Goal: Entertainment & Leisure: Consume media (video, audio)

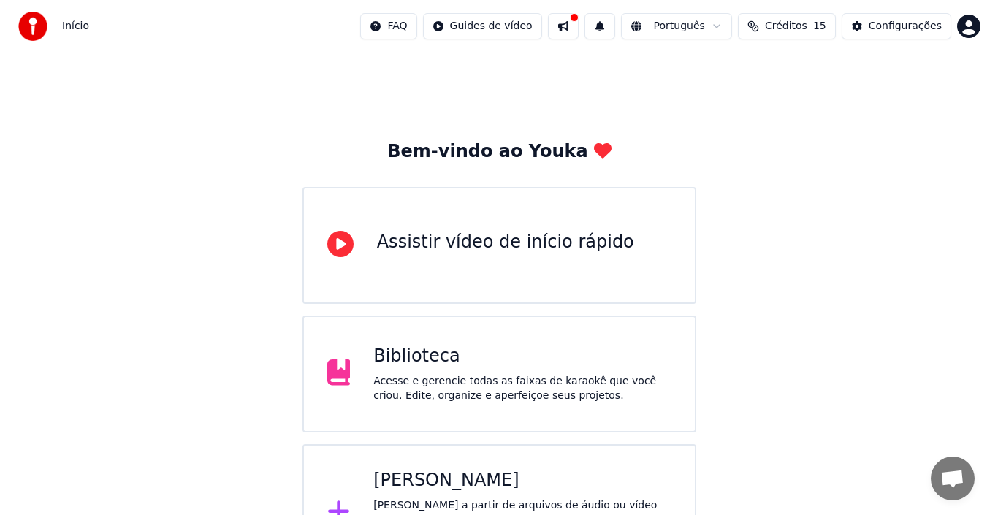
scroll to position [52, 0]
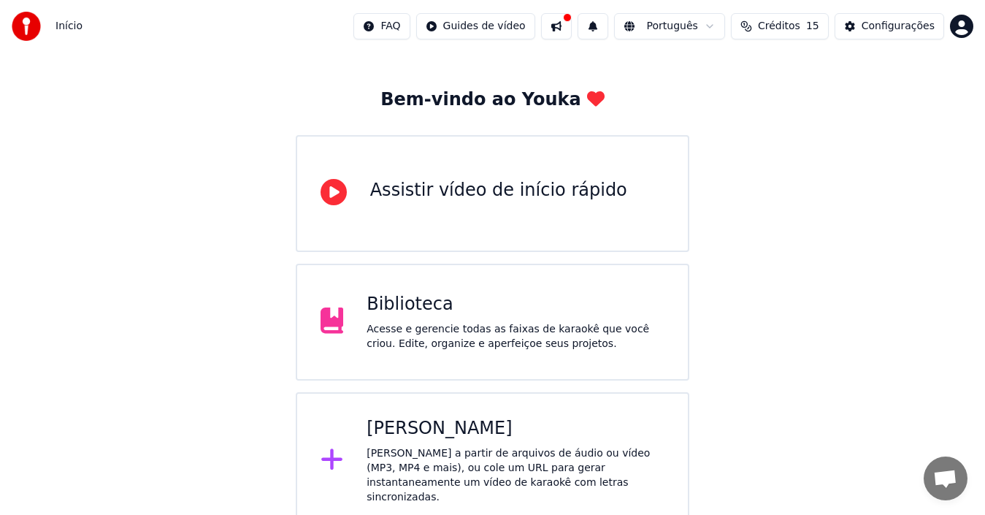
click at [331, 453] on icon at bounding box center [331, 459] width 21 height 21
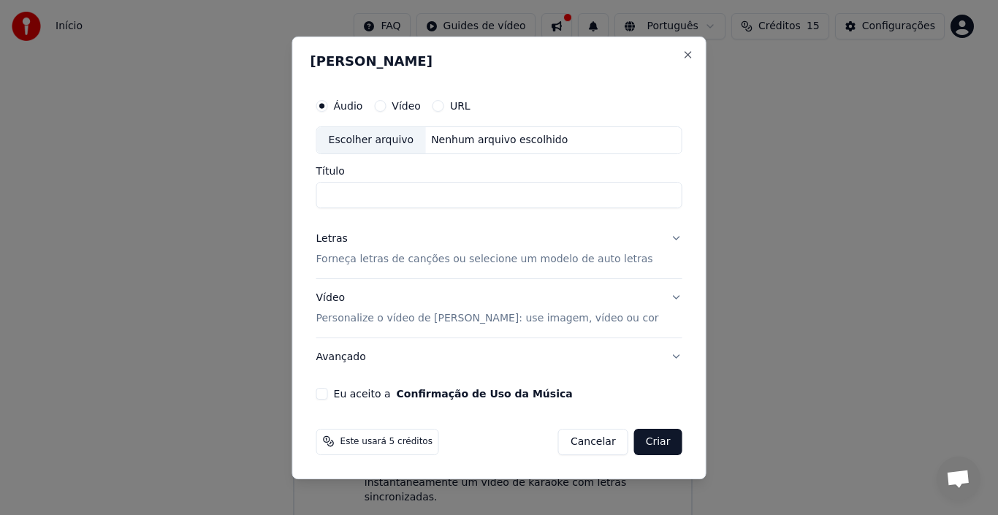
click at [378, 136] on div "Escolher arquivo" at bounding box center [371, 140] width 109 height 26
type input "**********"
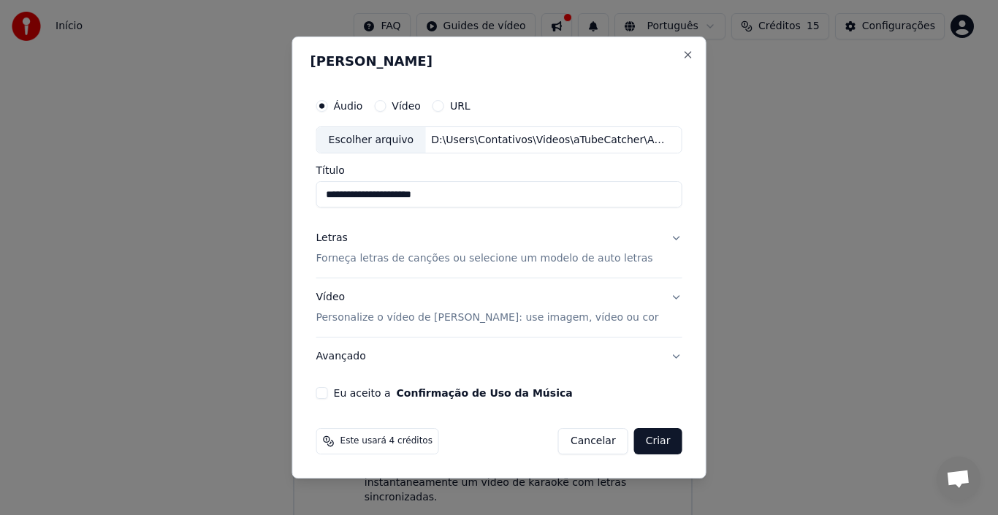
click at [667, 237] on button "Letras Forneça letras de canções ou selecione um modelo de auto letras" at bounding box center [499, 249] width 366 height 58
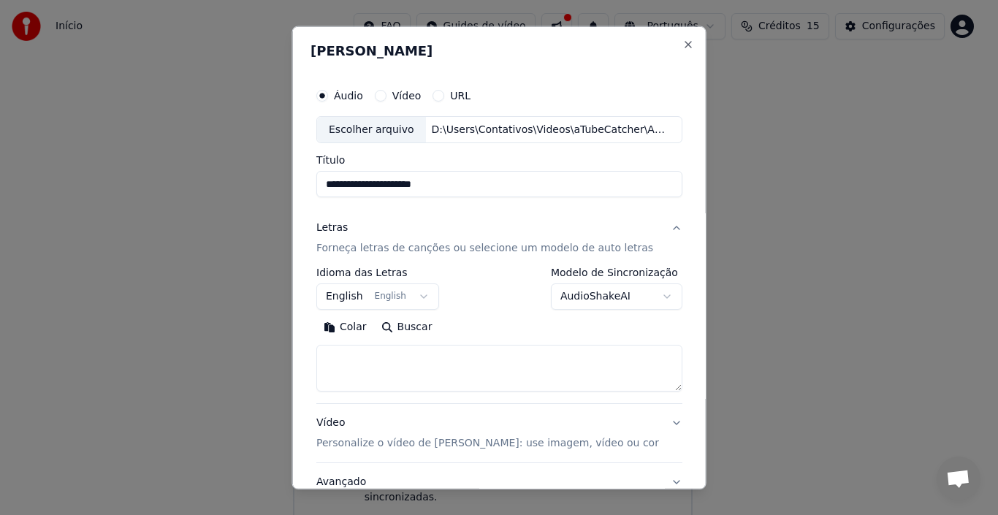
click at [416, 322] on button "Buscar" at bounding box center [406, 327] width 66 height 23
type textarea "**********"
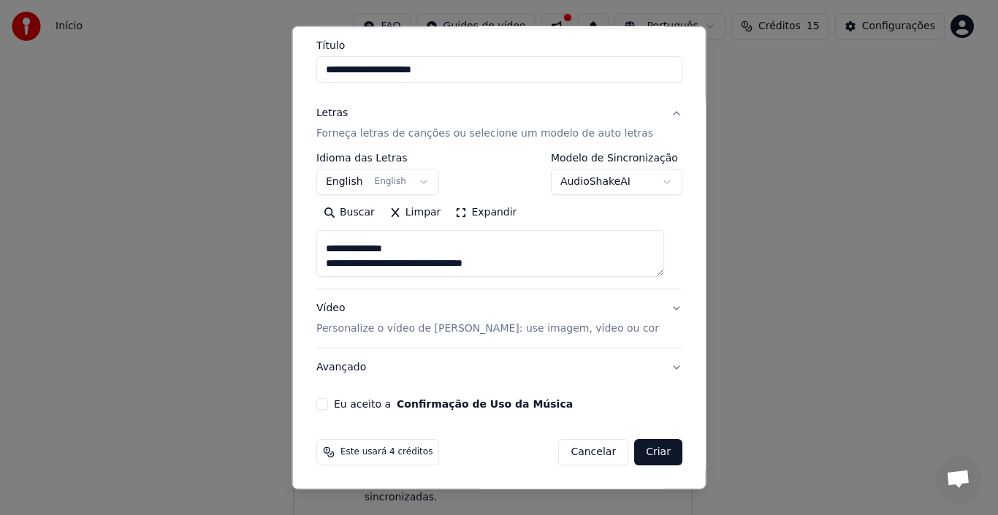
click at [328, 404] on button "Eu aceito a Confirmação de Uso da Música" at bounding box center [322, 404] width 12 height 12
click at [663, 307] on button "Vídeo Personalize o vídeo de karaokê: use imagem, vídeo ou cor" at bounding box center [499, 318] width 366 height 58
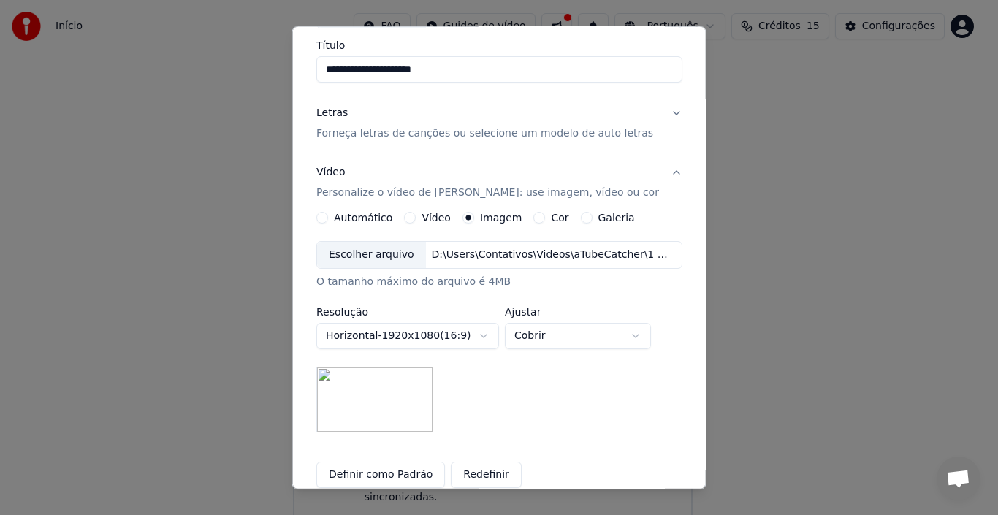
scroll to position [261, 0]
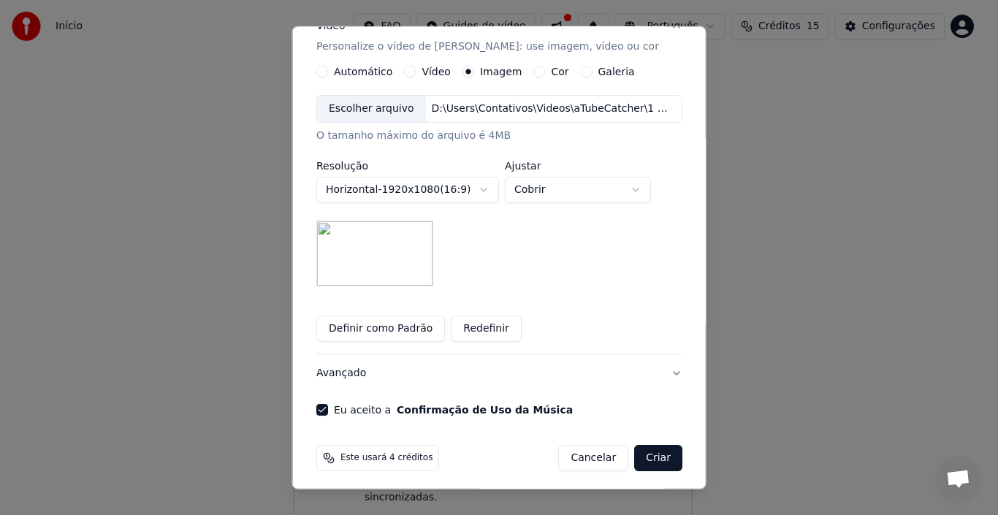
click at [382, 332] on button "Definir como Padrão" at bounding box center [380, 329] width 129 height 26
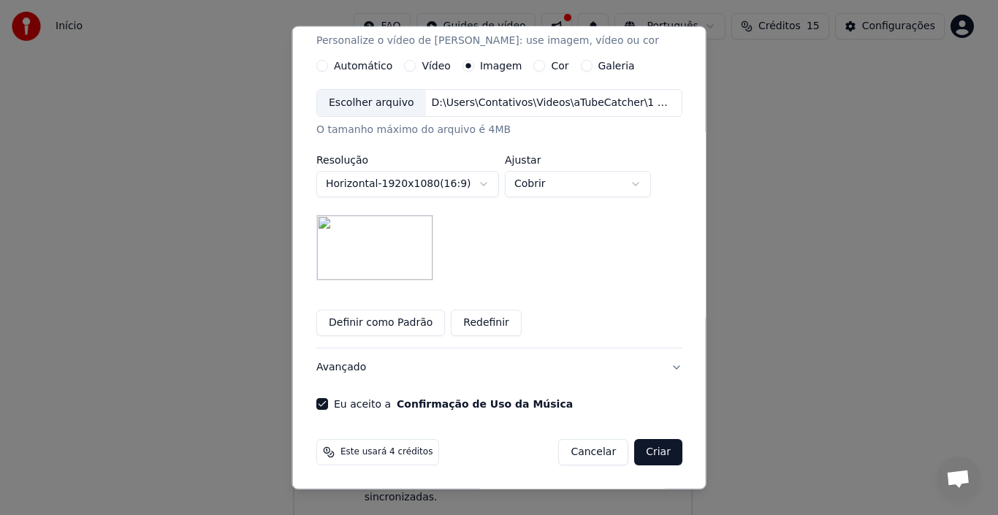
click at [634, 448] on button "Criar" at bounding box center [658, 452] width 48 height 26
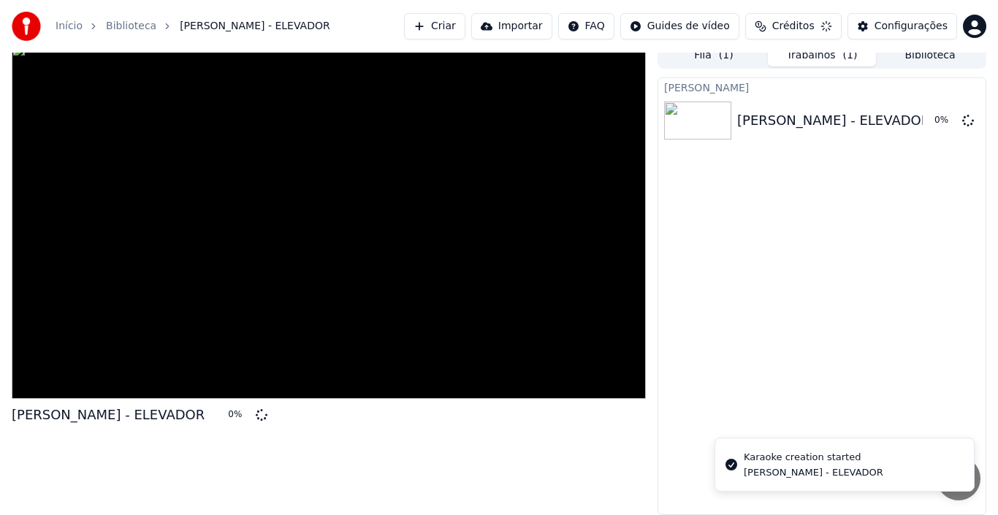
scroll to position [10, 0]
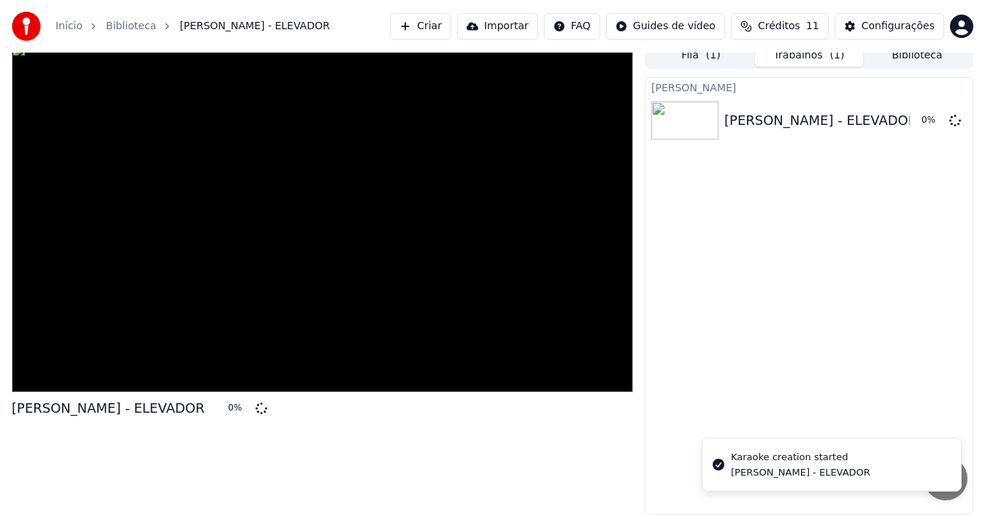
click at [451, 25] on button "Criar" at bounding box center [420, 26] width 61 height 26
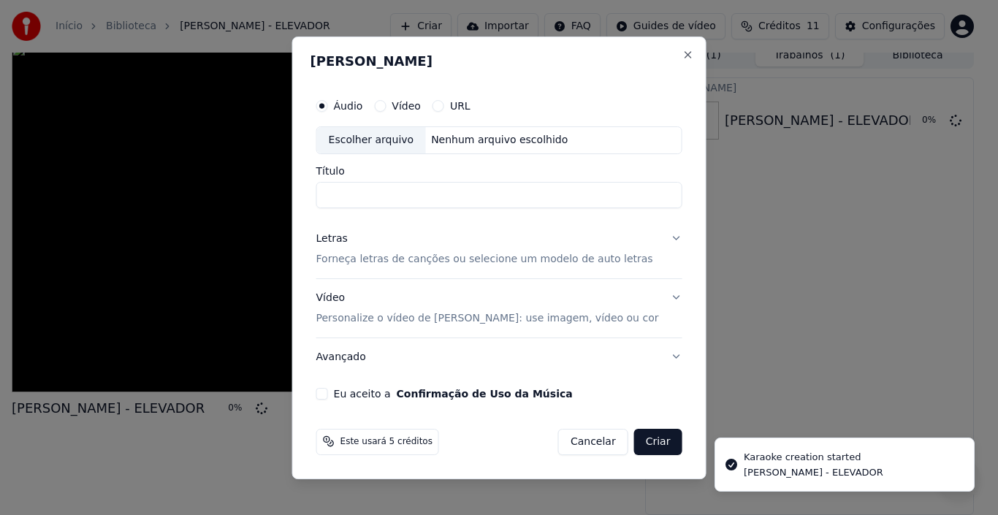
click at [390, 137] on div "Escolher arquivo" at bounding box center [371, 140] width 109 height 26
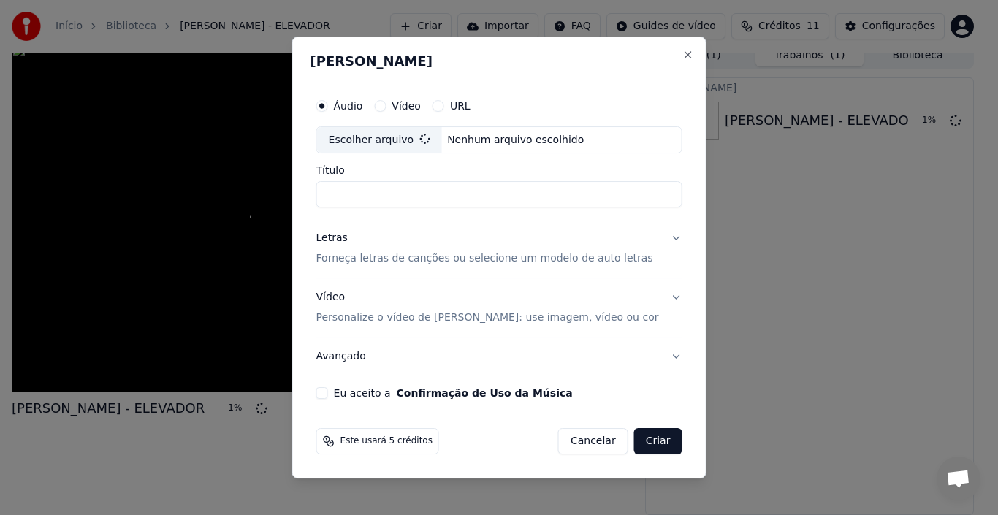
type input "**********"
click at [670, 240] on button "Letras Forneça letras de canções ou selecione um modelo de auto letras" at bounding box center [499, 249] width 366 height 58
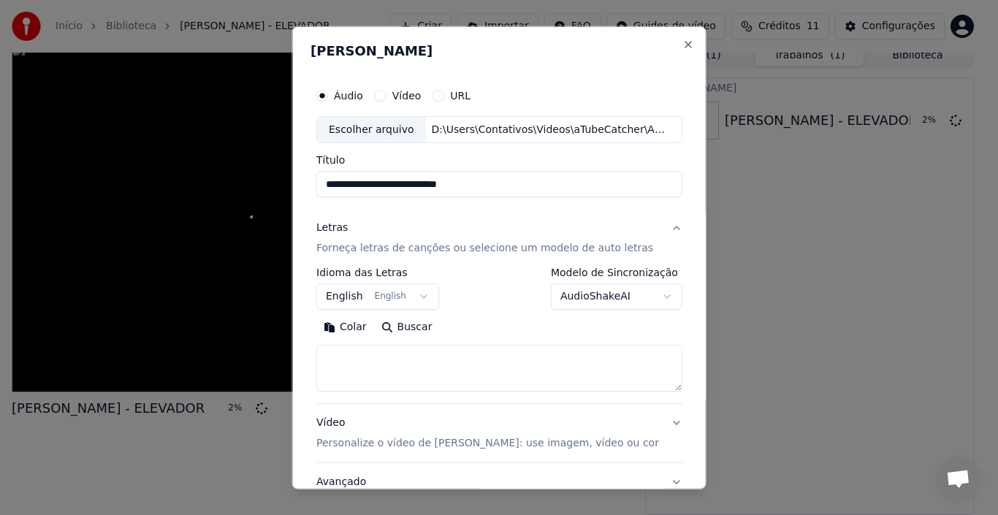
click at [418, 327] on button "Buscar" at bounding box center [406, 327] width 66 height 23
type textarea "**********"
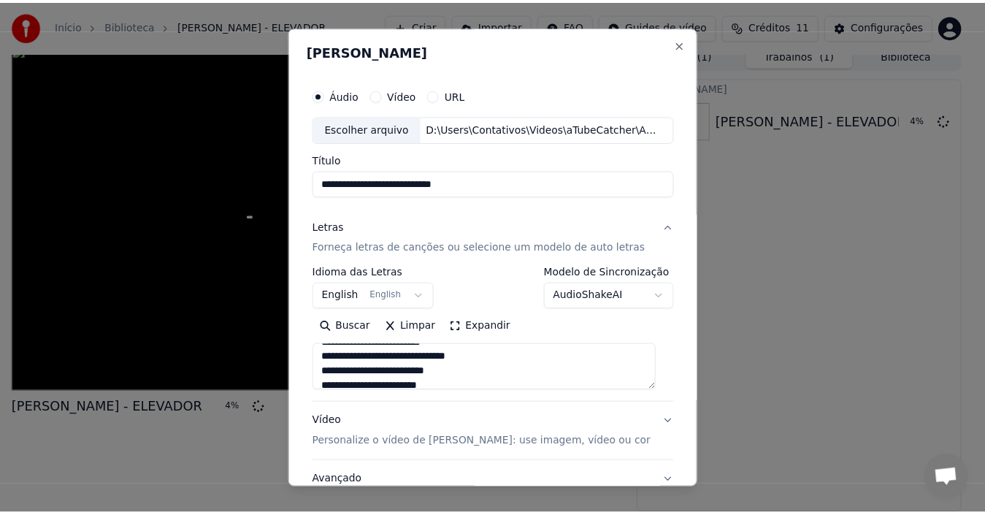
scroll to position [115, 0]
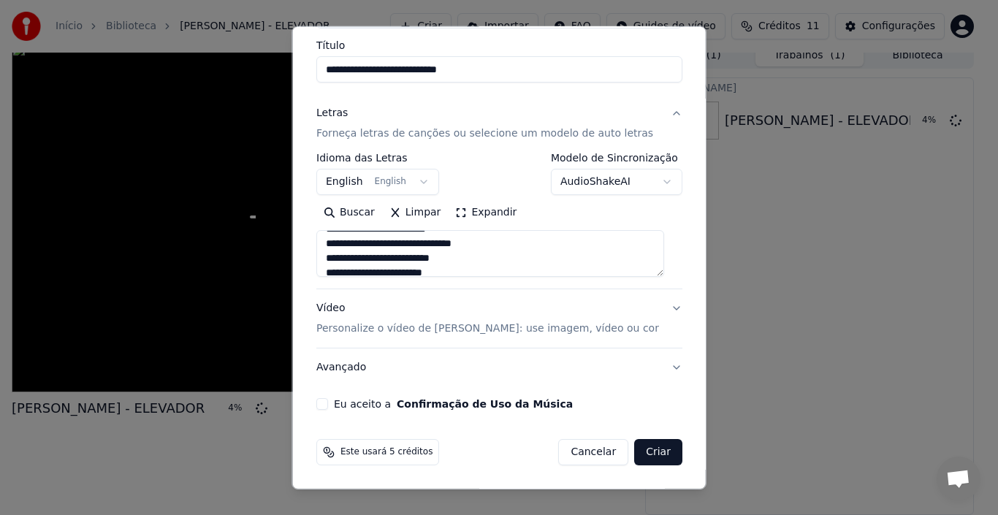
click at [328, 404] on button "Eu aceito a Confirmação de Uso da Música" at bounding box center [322, 404] width 12 height 12
click at [646, 454] on button "Criar" at bounding box center [658, 452] width 48 height 26
select select "**"
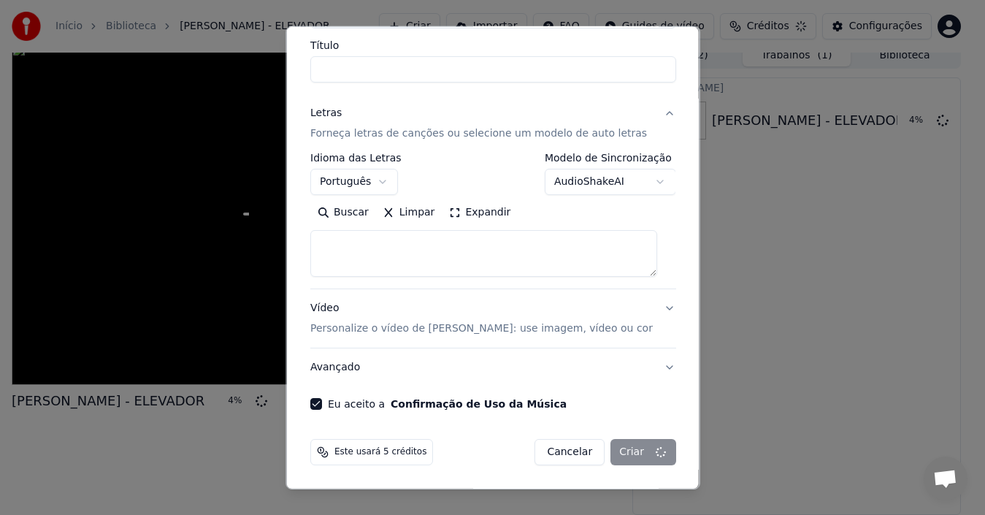
select select
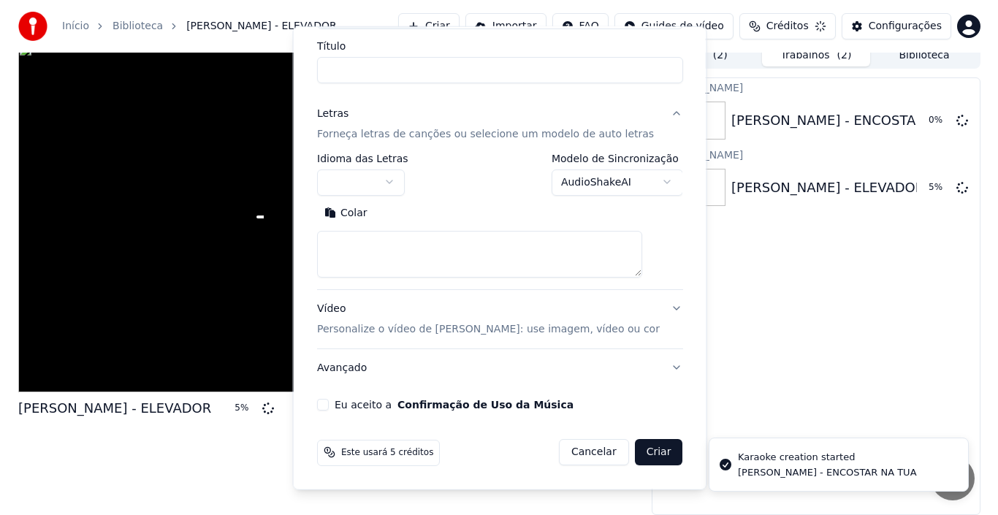
scroll to position [0, 0]
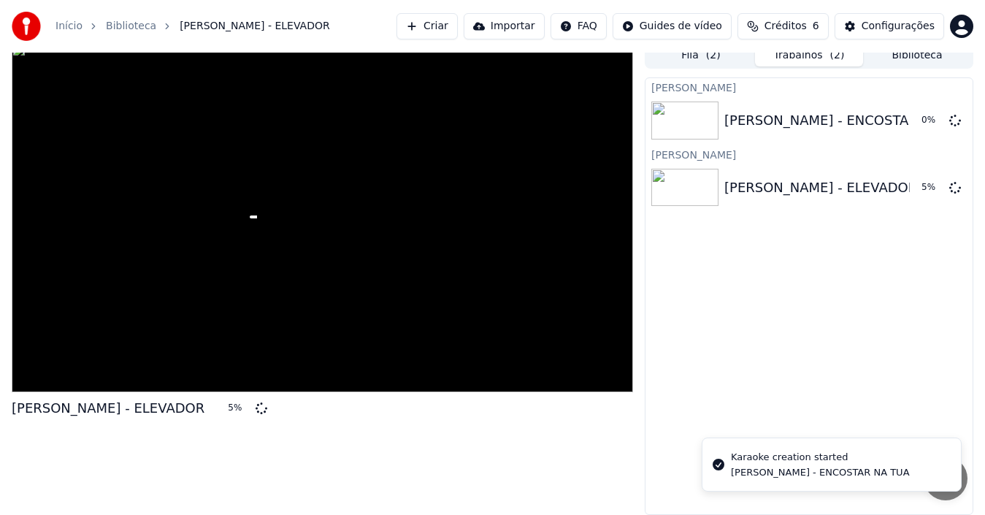
click at [456, 28] on button "Criar" at bounding box center [427, 26] width 61 height 26
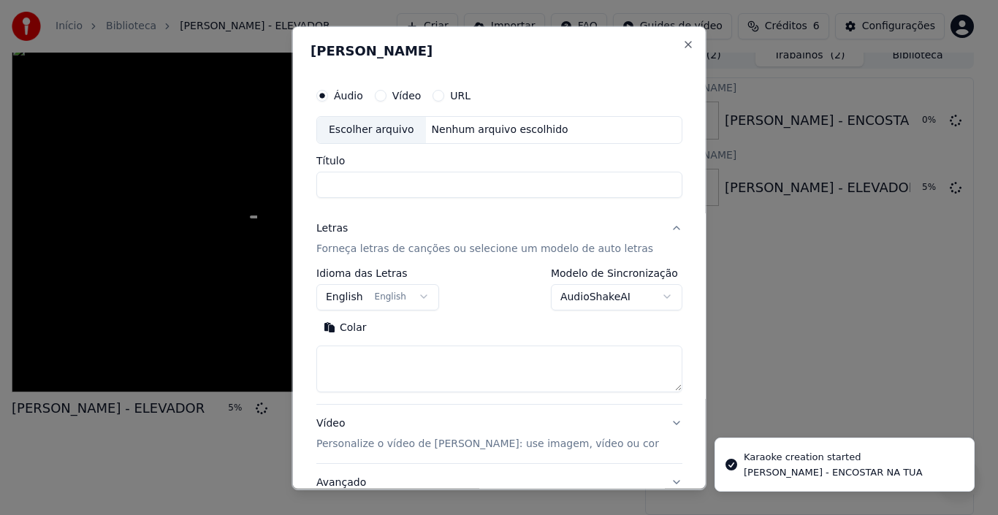
click at [383, 131] on div "Escolher arquivo" at bounding box center [371, 129] width 109 height 26
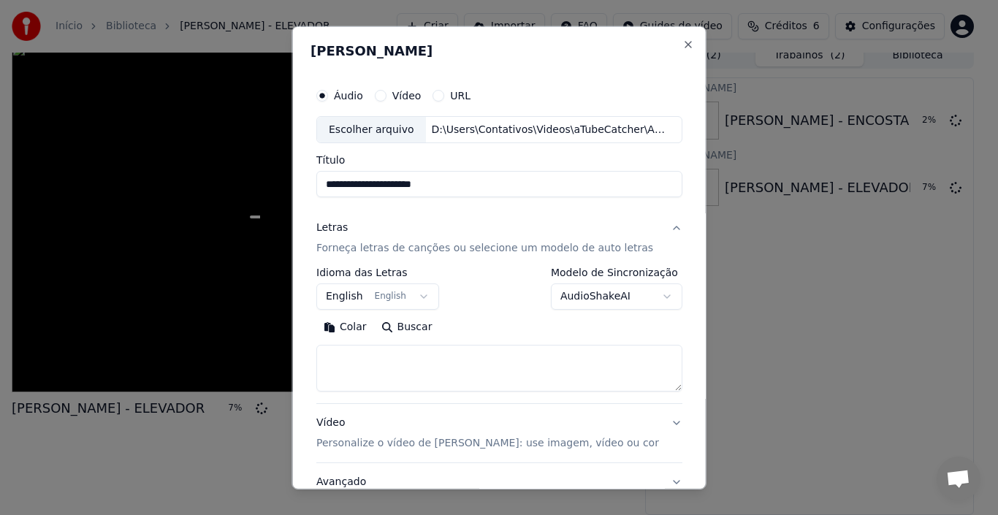
type input "**********"
click at [410, 325] on button "Buscar" at bounding box center [406, 327] width 66 height 23
type textarea "**********"
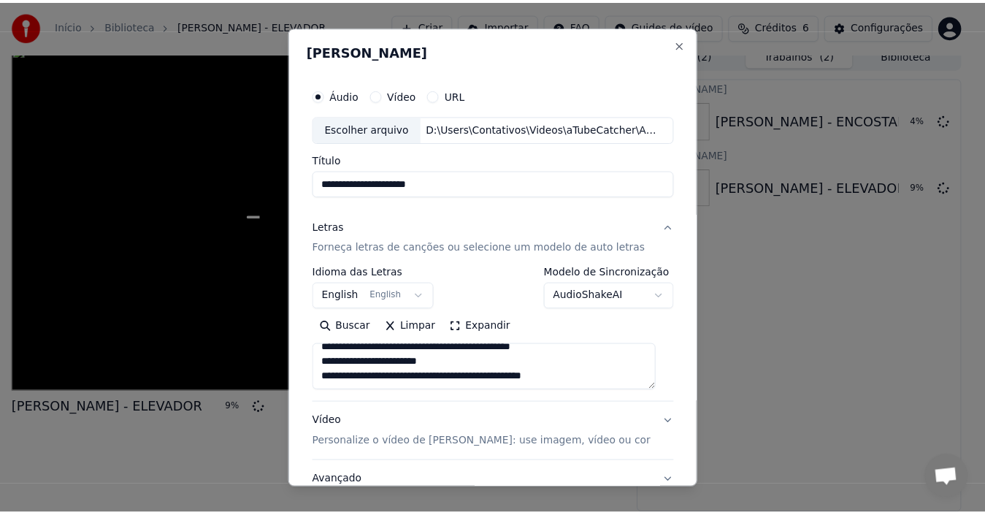
scroll to position [115, 0]
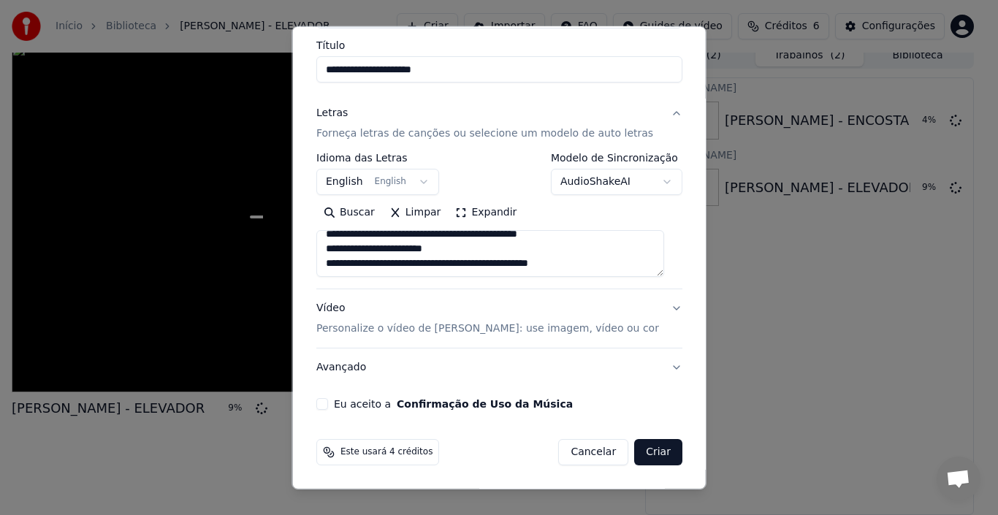
click at [328, 404] on button "Eu aceito a Confirmação de Uso da Música" at bounding box center [322, 404] width 12 height 12
click at [644, 454] on button "Criar" at bounding box center [658, 452] width 48 height 26
select select "**"
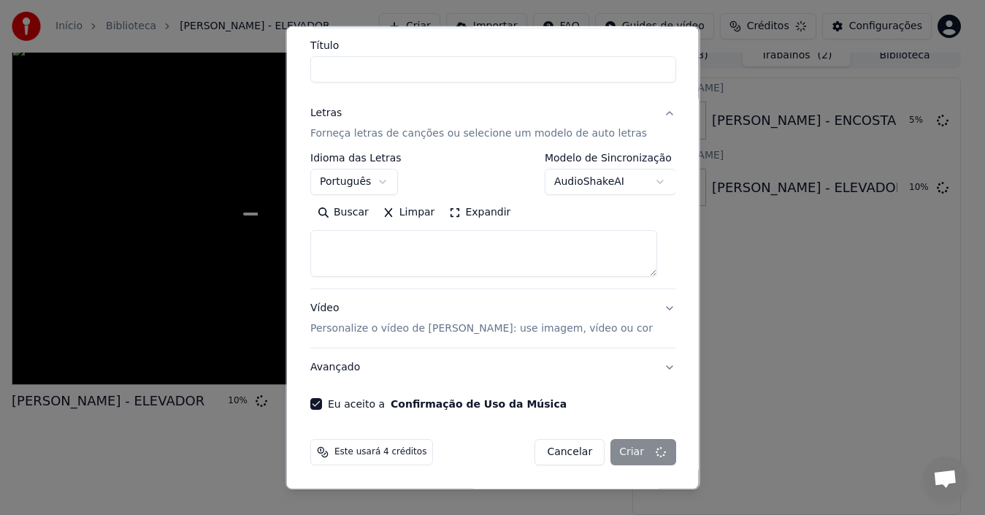
select select
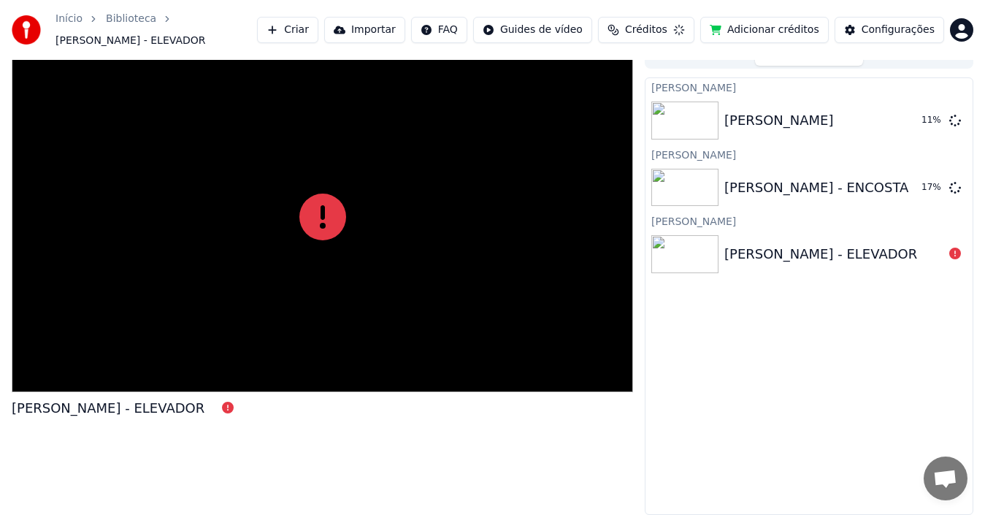
scroll to position [10, 0]
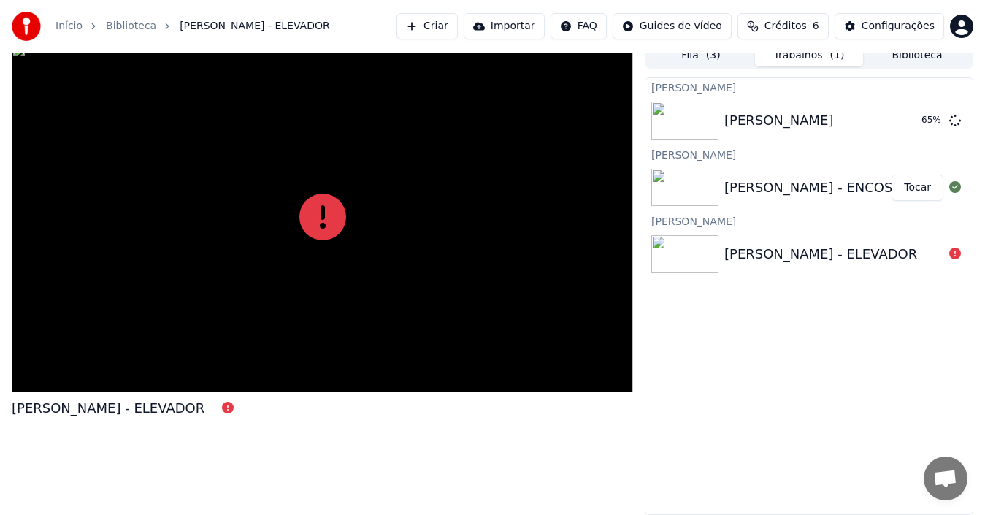
click at [910, 188] on button "Tocar" at bounding box center [918, 188] width 52 height 26
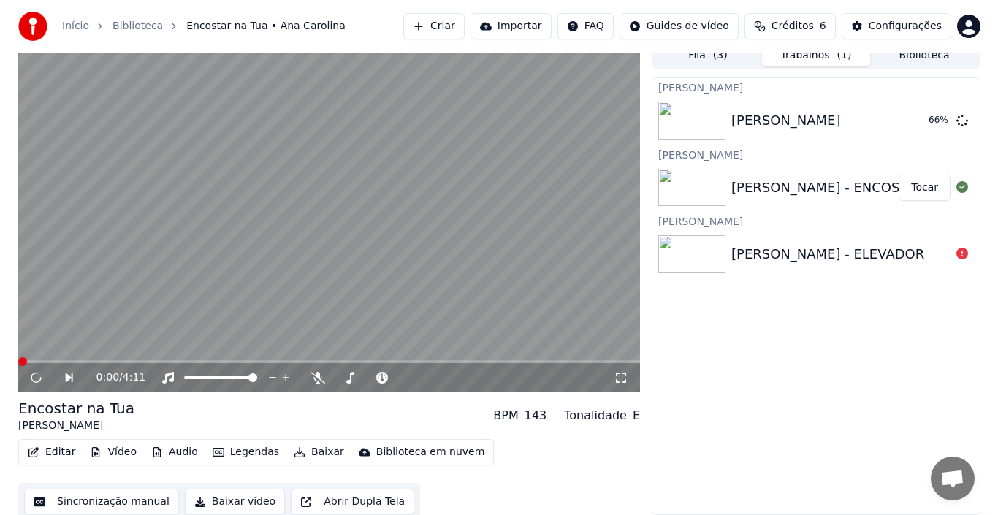
scroll to position [16, 0]
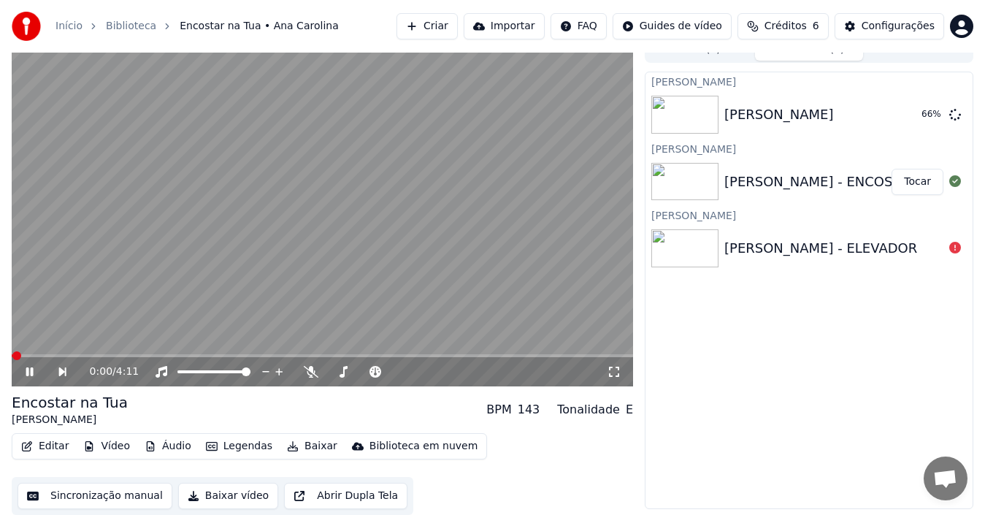
click at [200, 497] on button "Baixar vídeo" at bounding box center [228, 496] width 100 height 26
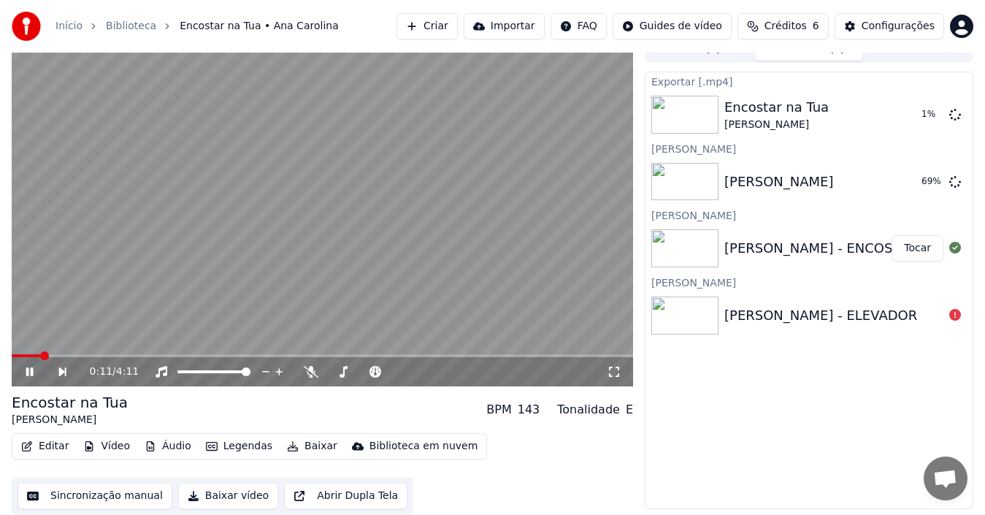
click at [431, 26] on button "Criar" at bounding box center [427, 26] width 61 height 26
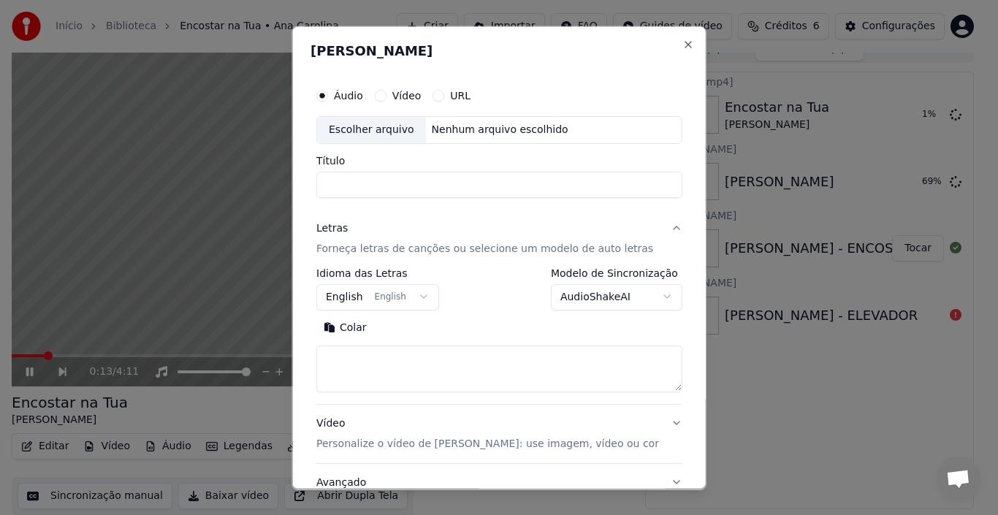
click at [379, 122] on div "Escolher arquivo" at bounding box center [371, 129] width 109 height 26
type input "**********"
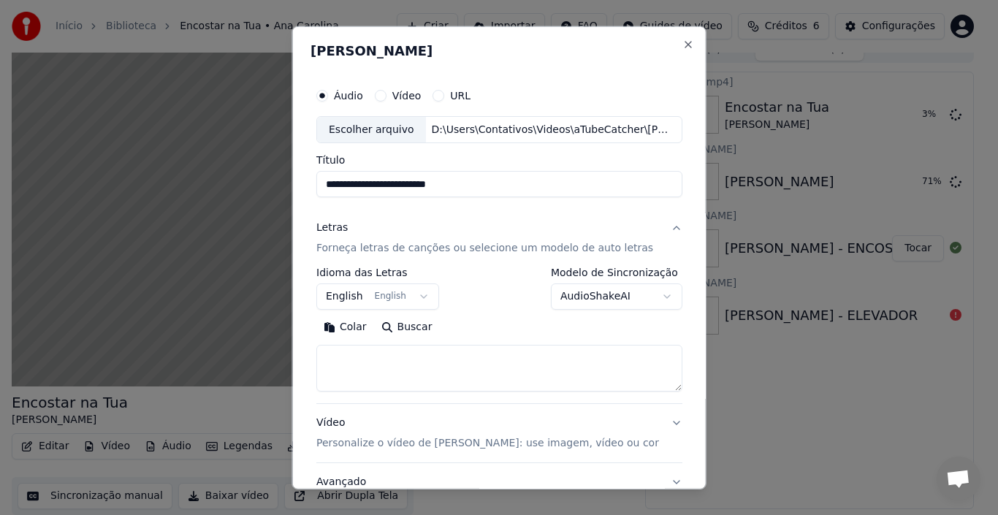
click at [402, 325] on button "Buscar" at bounding box center [406, 327] width 66 height 23
type textarea "**********"
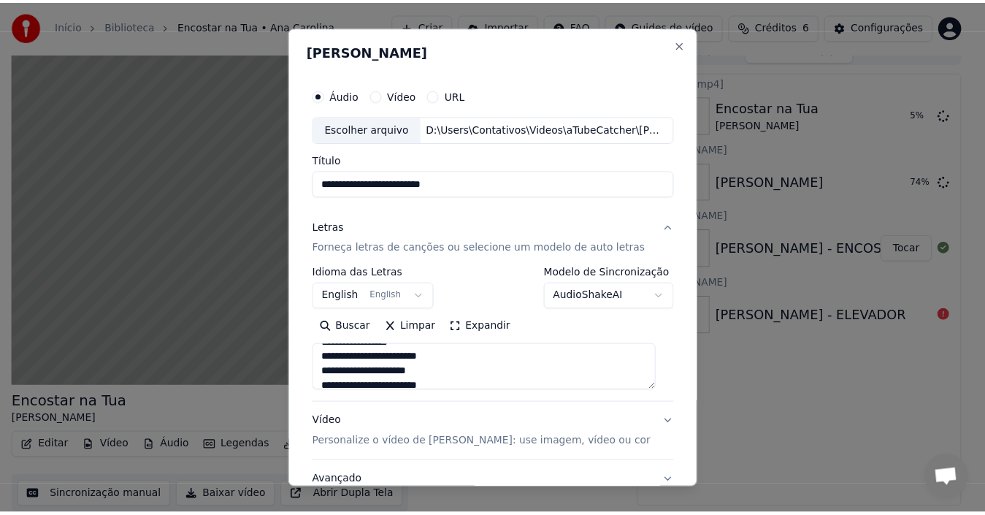
scroll to position [115, 0]
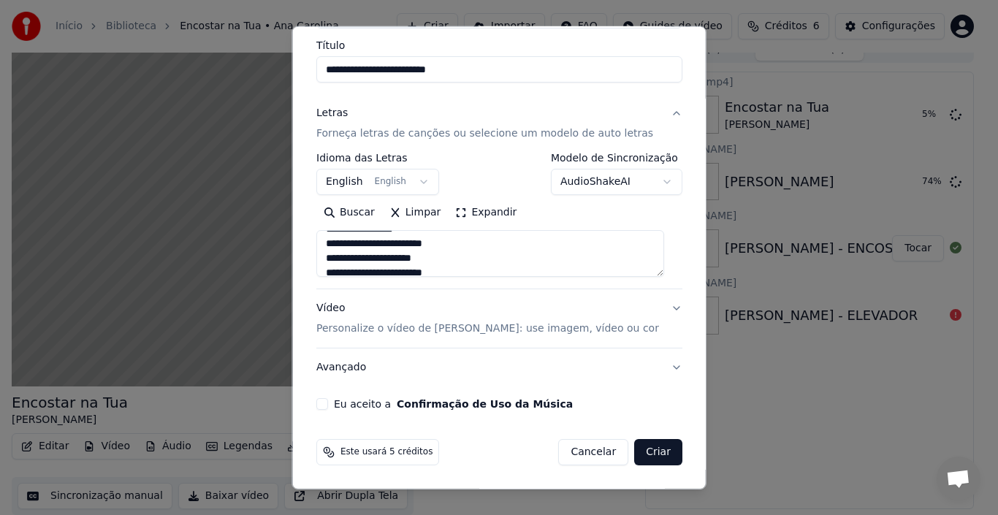
click at [327, 404] on button "Eu aceito a Confirmação de Uso da Música" at bounding box center [322, 404] width 12 height 12
click at [640, 454] on button "Criar" at bounding box center [658, 452] width 48 height 26
select select "**"
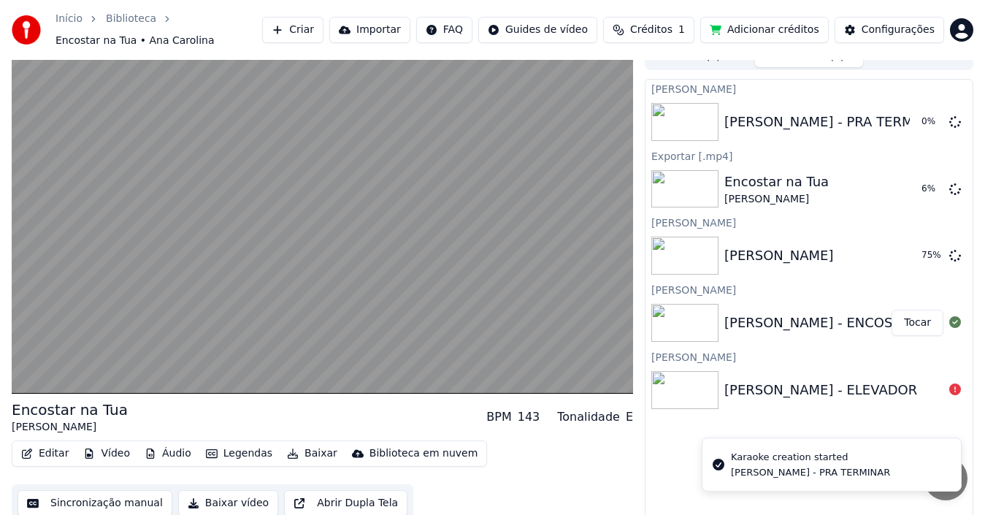
scroll to position [23, 0]
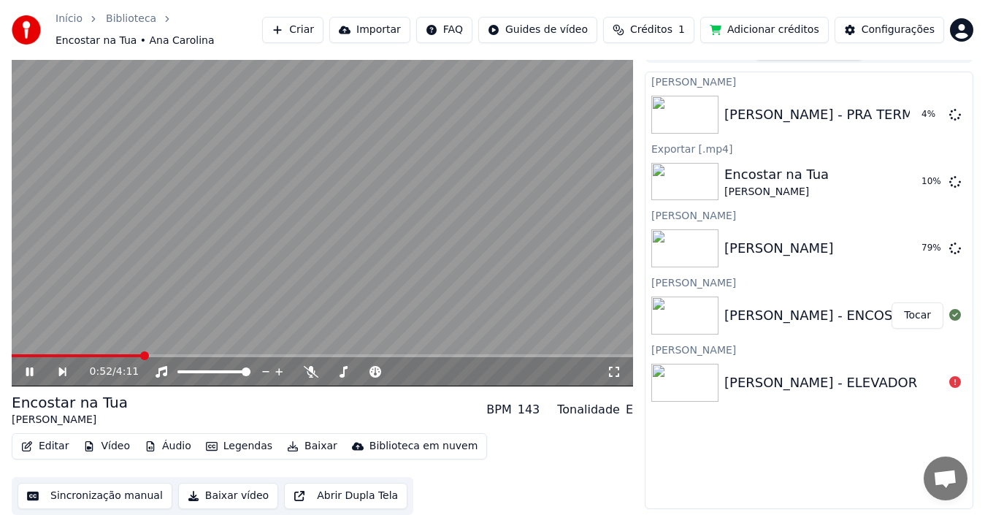
click at [29, 364] on div "0:52 / 4:11" at bounding box center [323, 371] width 610 height 15
click at [29, 368] on icon at bounding box center [39, 372] width 33 height 12
click at [920, 248] on button "Tocar" at bounding box center [918, 248] width 52 height 26
click at [210, 494] on button "Baixar vídeo" at bounding box center [228, 496] width 100 height 26
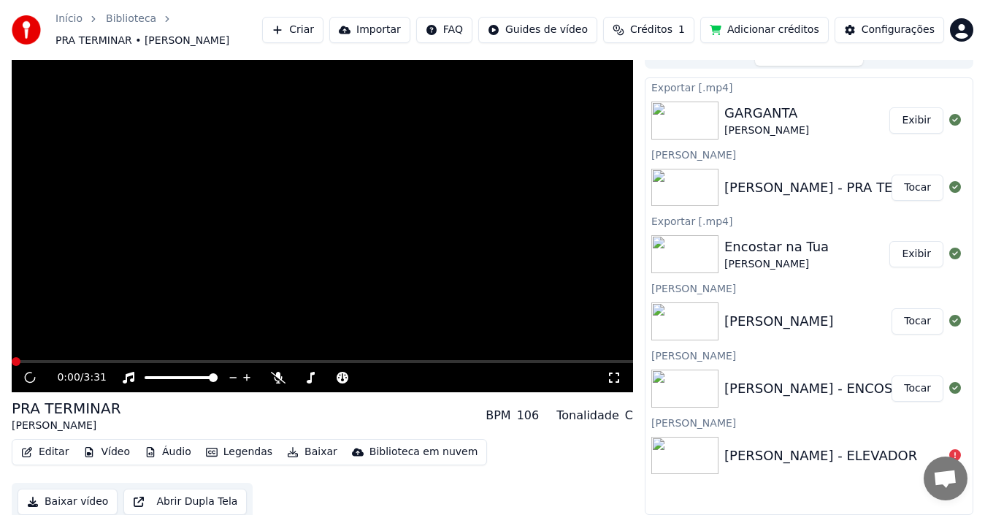
scroll to position [23, 0]
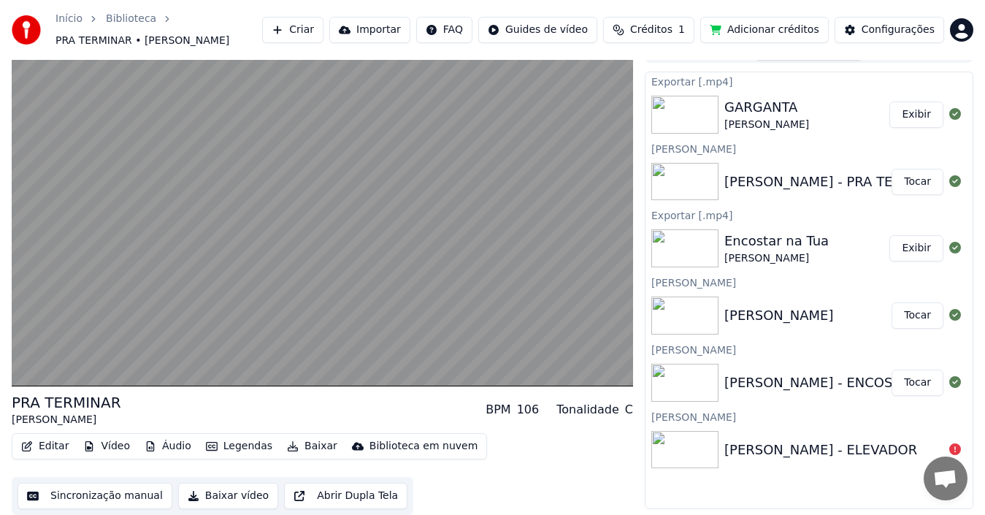
click at [913, 188] on button "Tocar" at bounding box center [918, 182] width 52 height 26
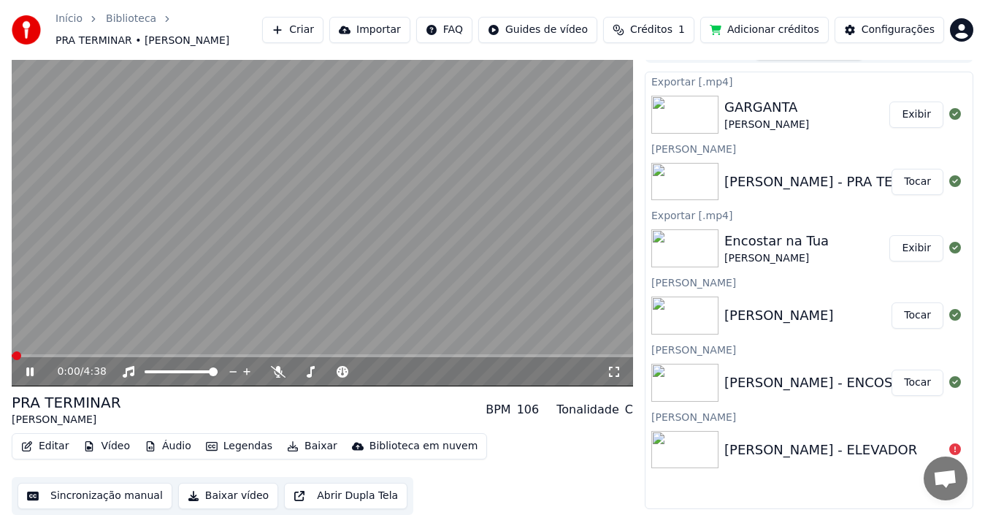
click at [200, 501] on button "Baixar vídeo" at bounding box center [228, 496] width 100 height 26
